Goal: Use online tool/utility

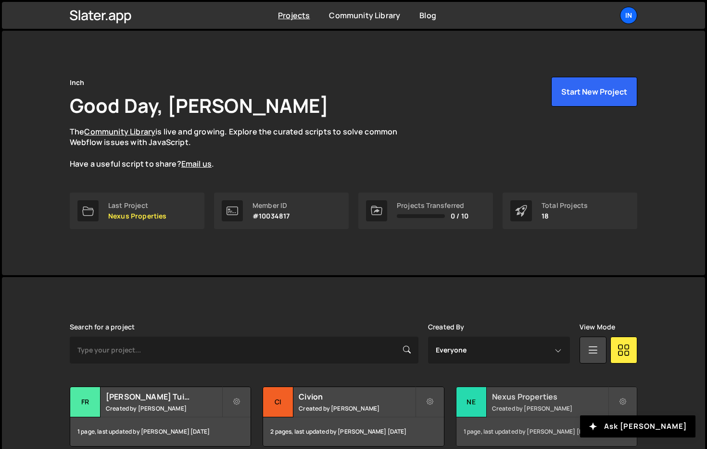
click at [498, 399] on h2 "Nexus Properties" at bounding box center [550, 397] width 116 height 11
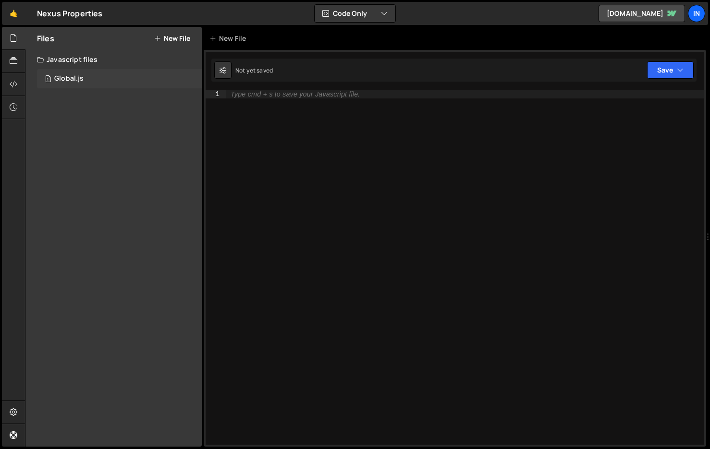
click at [62, 76] on div "Global.js" at bounding box center [68, 78] width 29 height 9
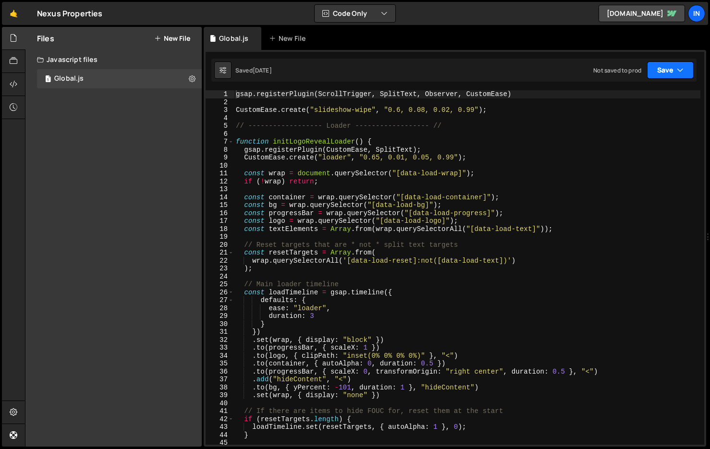
click at [684, 77] on button "Save" at bounding box center [670, 70] width 47 height 17
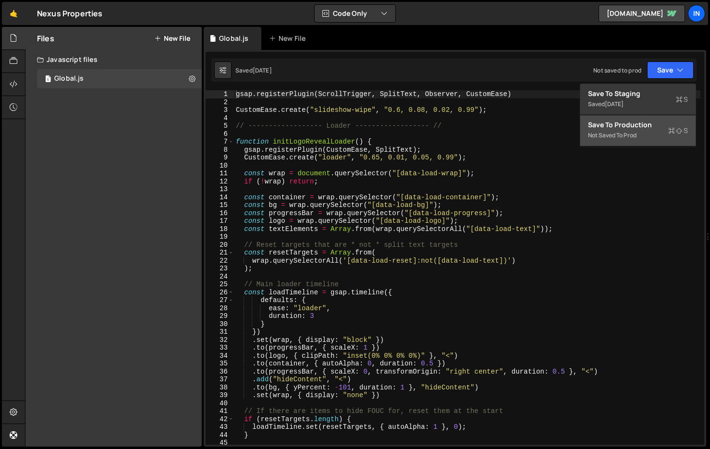
click at [621, 131] on div "Not saved to prod" at bounding box center [638, 136] width 100 height 12
